Goal: Navigation & Orientation: Go to known website

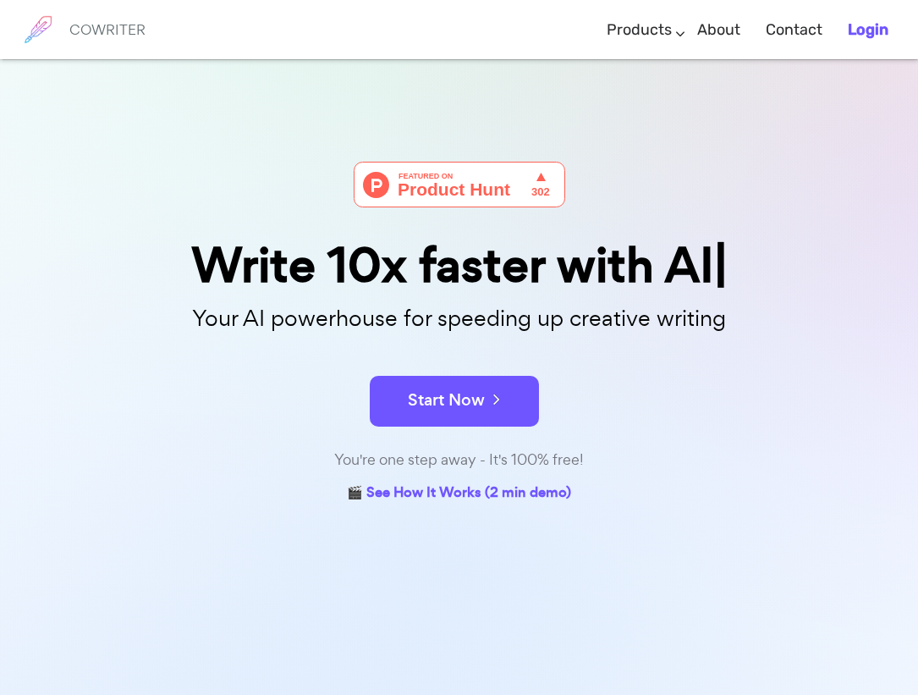
click at [868, 39] on link "Login" at bounding box center [868, 30] width 41 height 50
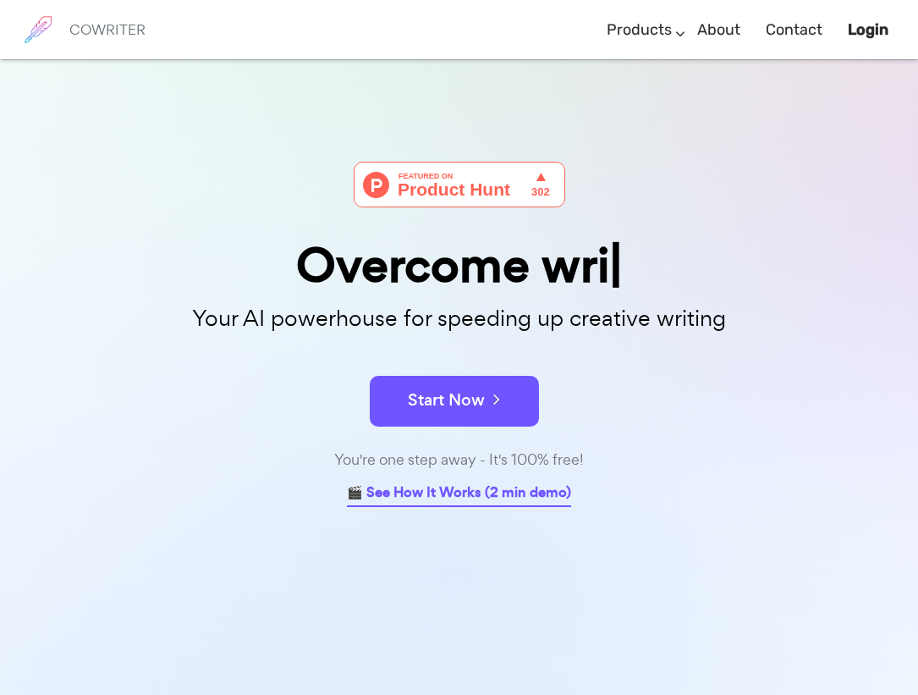
scroll to position [59, 0]
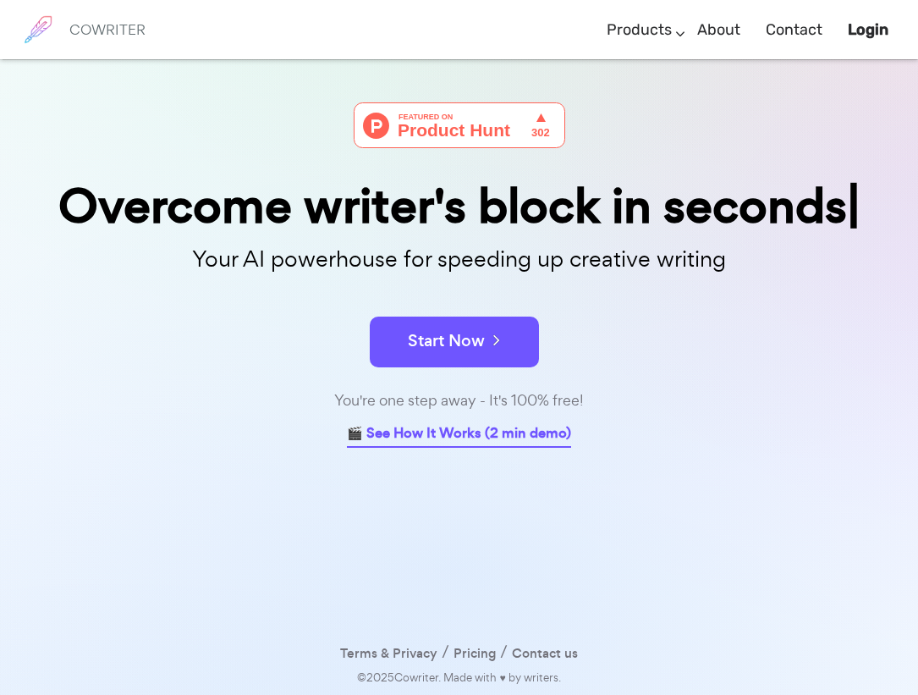
click at [457, 440] on link "🎬 See How It Works (2 min demo)" at bounding box center [459, 434] width 224 height 26
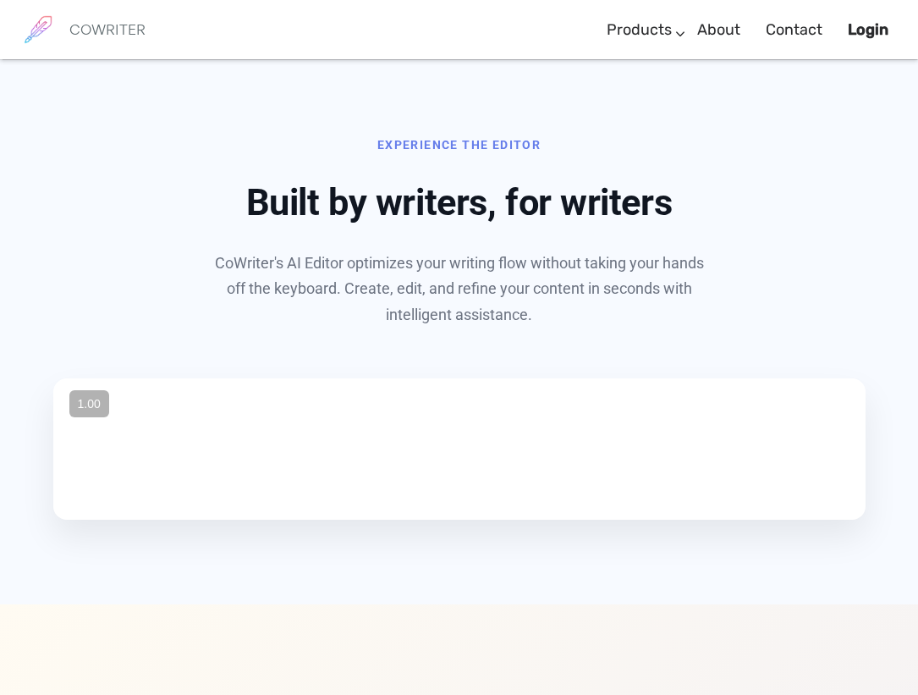
scroll to position [807, 0]
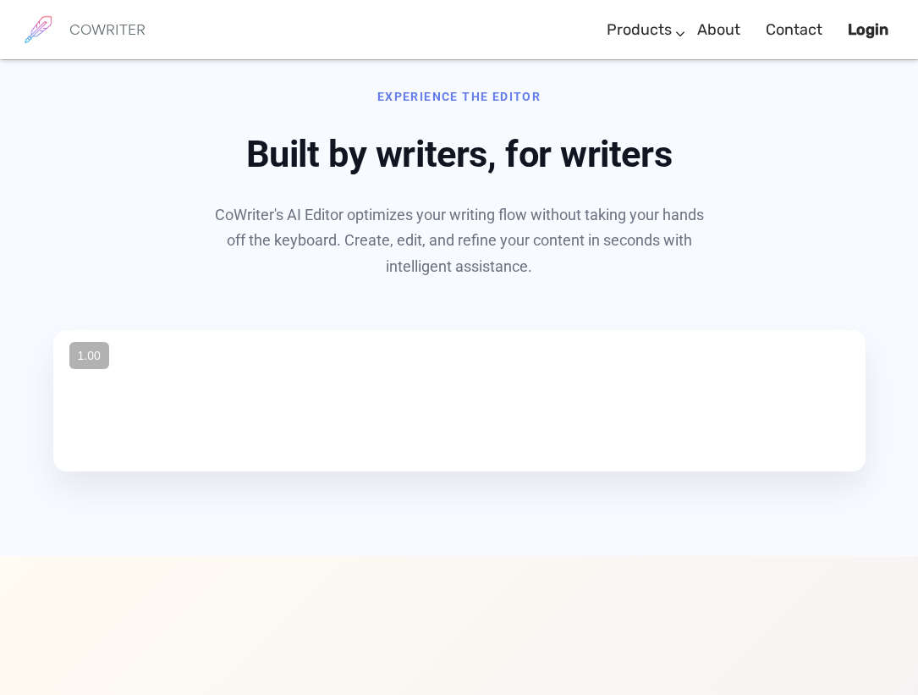
click at [65, 24] on link "COWRITER" at bounding box center [81, 29] width 129 height 59
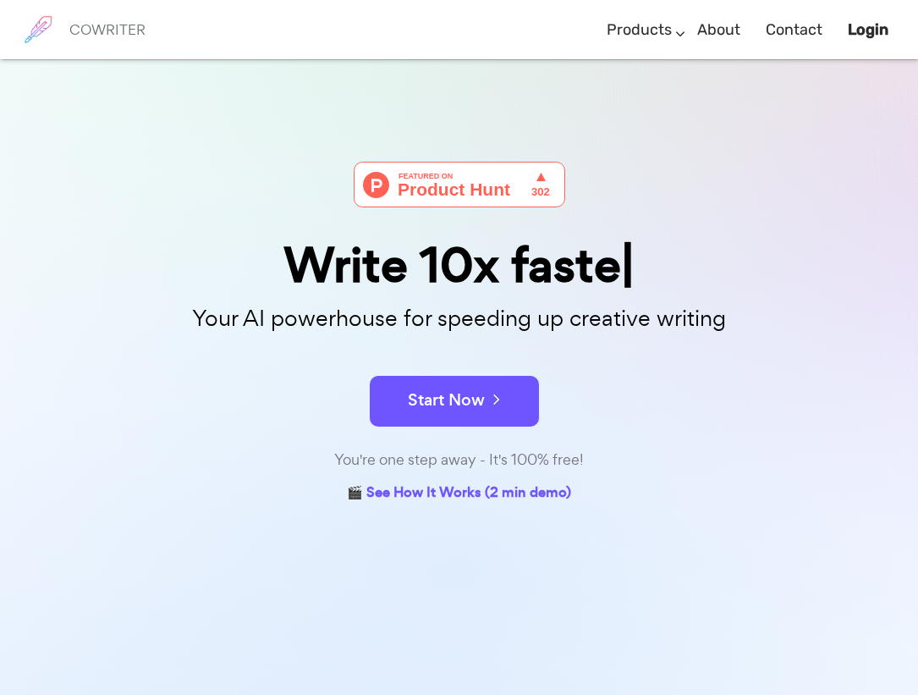
click at [56, 25] on img at bounding box center [38, 29] width 42 height 42
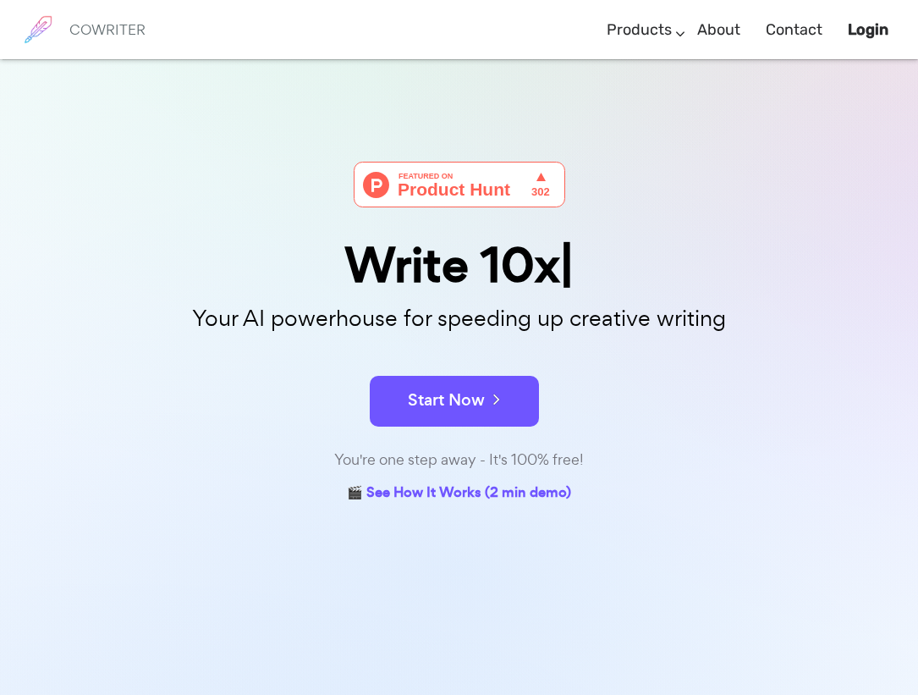
scroll to position [59, 0]
